Goal: Share content

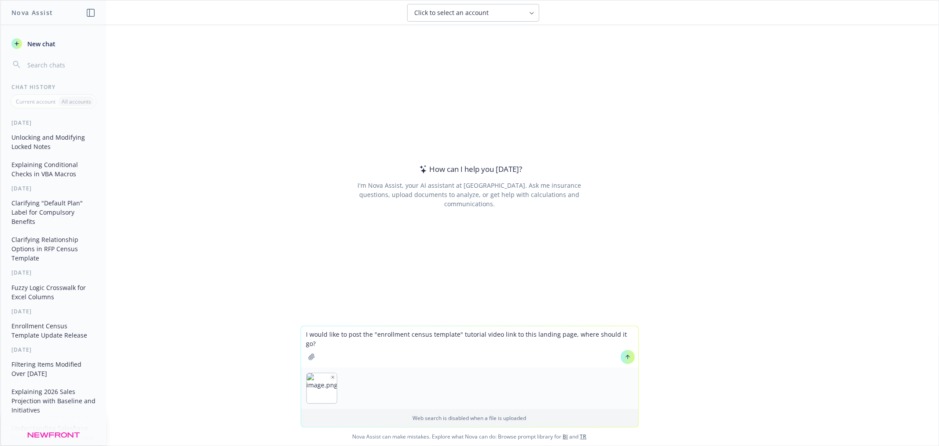
type textarea "I would like to post the "enrollment census template" tutorial video link to th…"
click at [628, 358] on button at bounding box center [628, 357] width 14 height 14
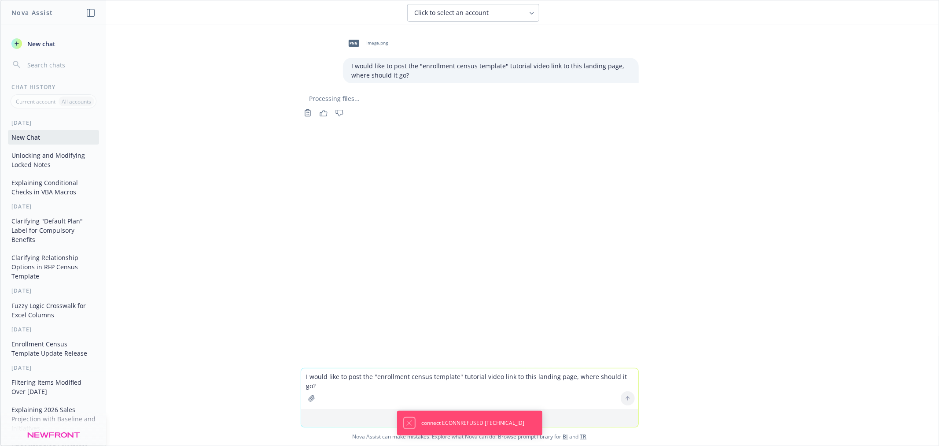
click at [404, 422] on button "Dismiss notification" at bounding box center [409, 422] width 11 height 11
click at [354, 376] on textarea "I would like to post the "enrollment census template" tutorial video link to th…" at bounding box center [469, 388] width 337 height 41
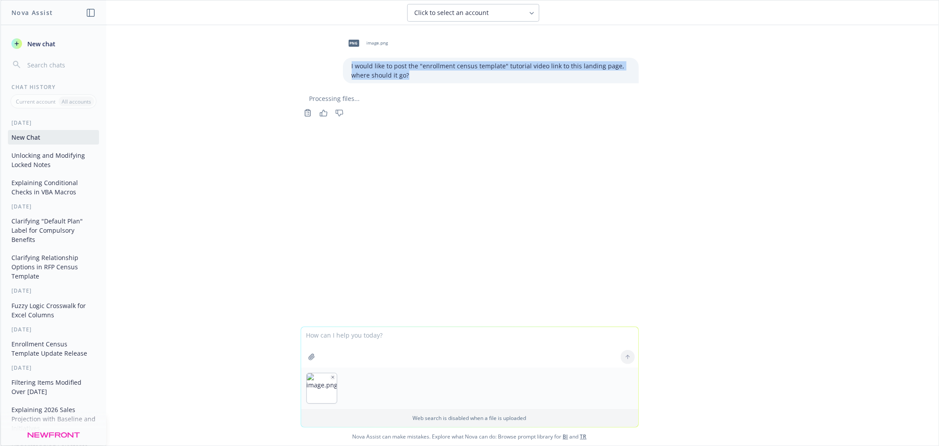
drag, startPoint x: 411, startPoint y: 77, endPoint x: 329, endPoint y: 62, distance: 83.4
click at [329, 62] on div "png image.png I would like to post the "enrollment census template" tutorial vi…" at bounding box center [470, 57] width 352 height 51
copy p "I would like to post the "enrollment census template" tutorial video link to th…"
click at [348, 336] on textarea at bounding box center [469, 347] width 337 height 41
paste textarea "I would like to post the "enrollment census template" tutorial video link to th…"
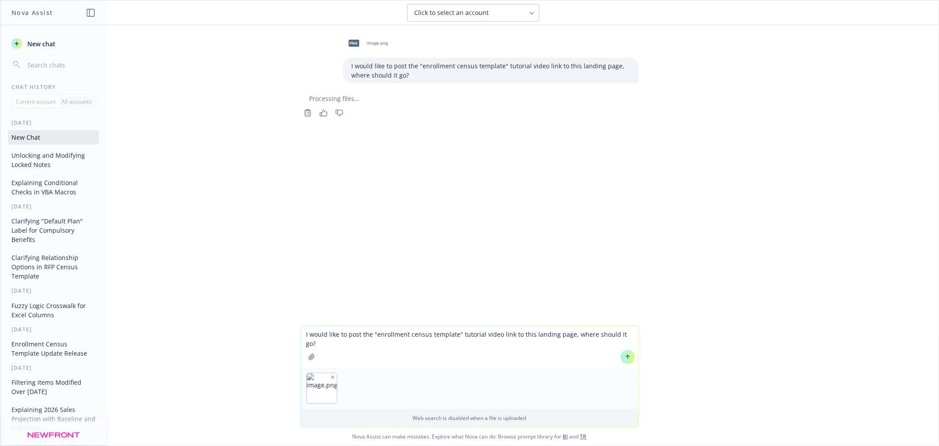
type textarea "I would like to post the "enrollment census template" tutorial video link to th…"
click at [625, 357] on icon at bounding box center [628, 357] width 6 height 6
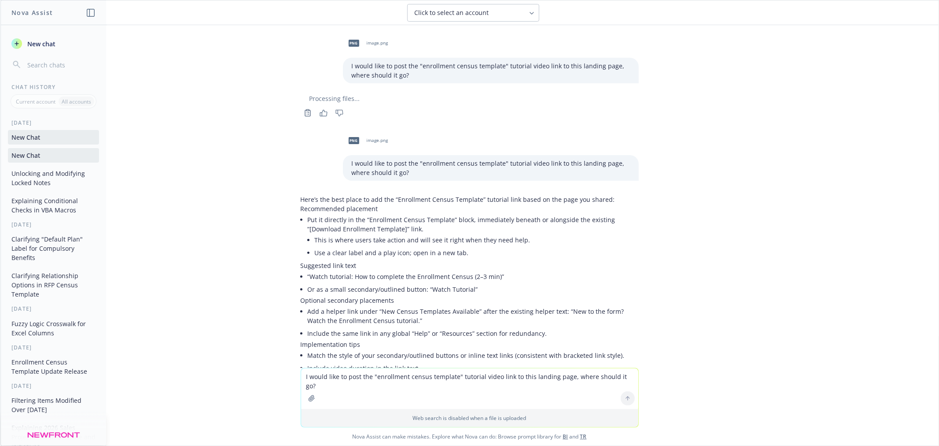
scroll to position [78, 0]
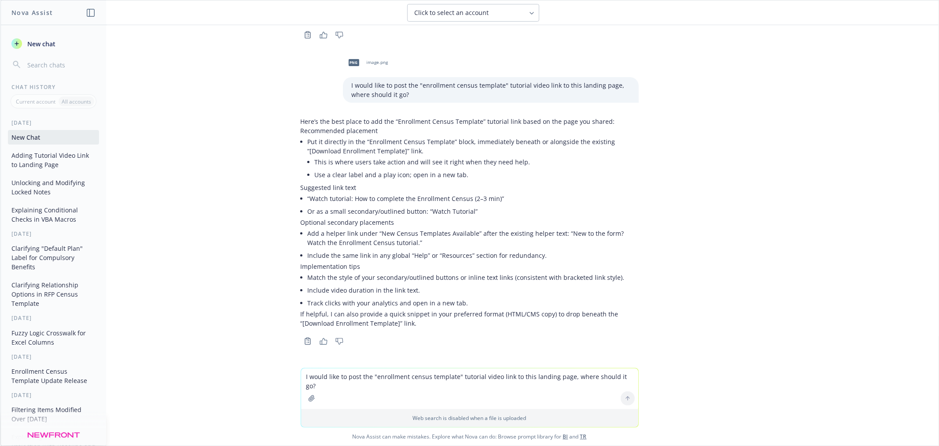
click at [444, 379] on textarea "I would like to post the "enrollment census template" tutorial video link to th…" at bounding box center [469, 388] width 337 height 41
type textarea "show a mockup"
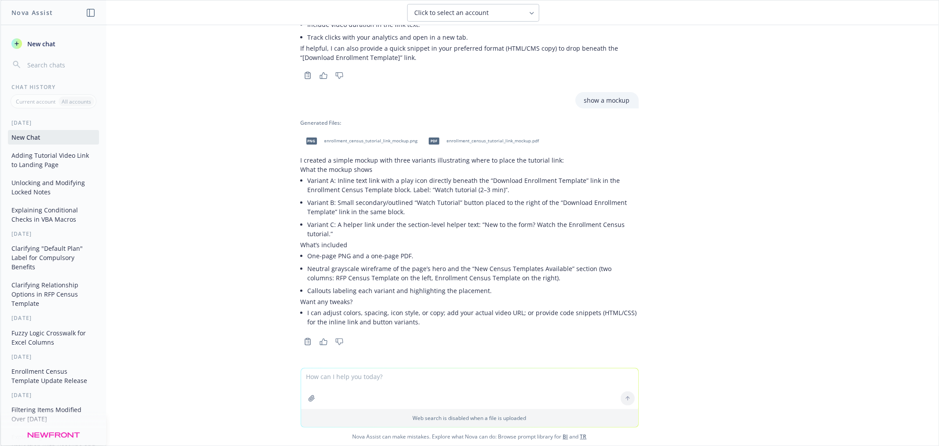
scroll to position [344, 0]
click at [364, 140] on span "enrollment_census_tutorial_link_mockup.png" at bounding box center [370, 140] width 93 height 6
click at [505, 139] on span "enrollment_census_tutorial_link_mockup.pdf" at bounding box center [493, 140] width 92 height 6
